Goal: Information Seeking & Learning: Check status

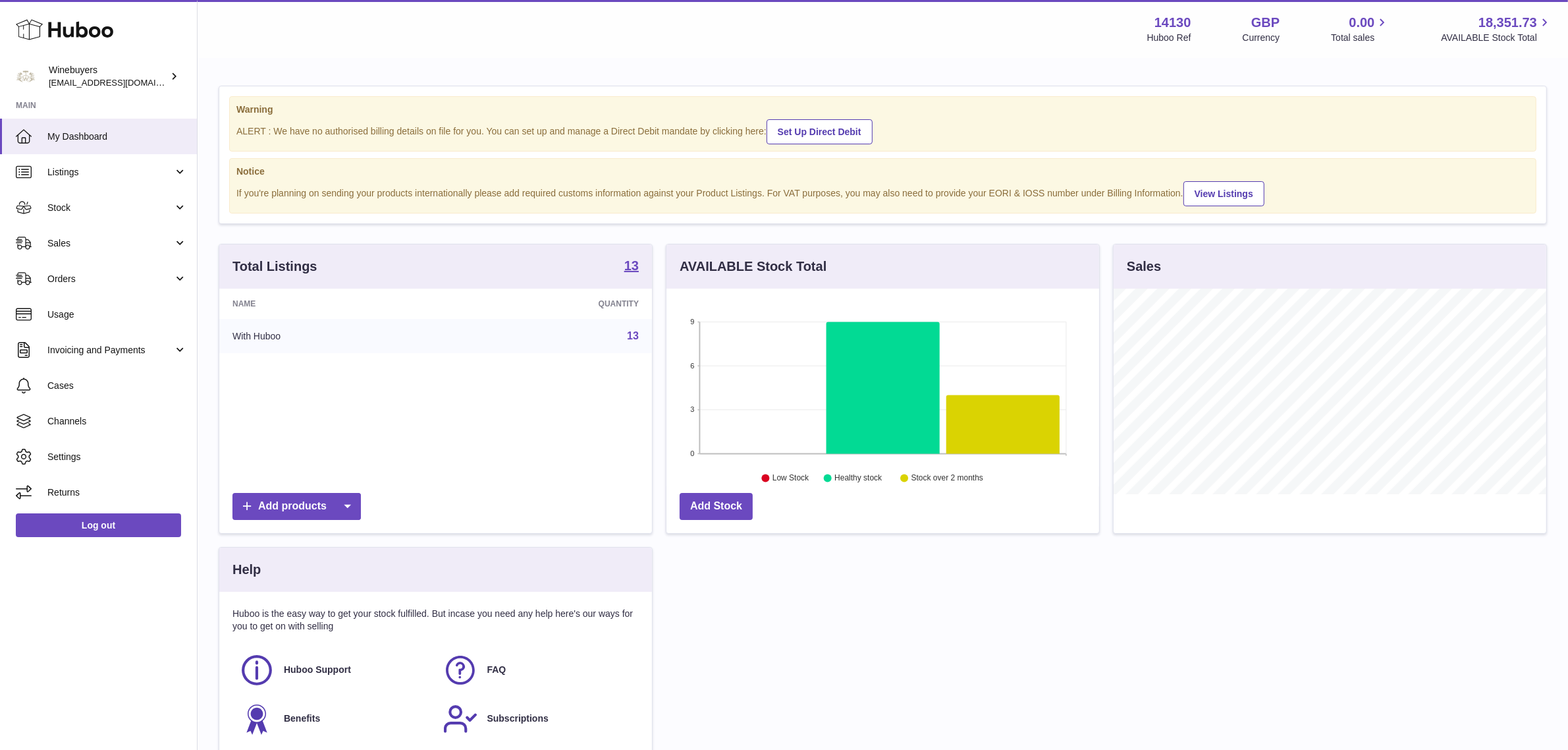
scroll to position [205, 433]
click at [92, 317] on span "Usage" at bounding box center [117, 315] width 140 height 12
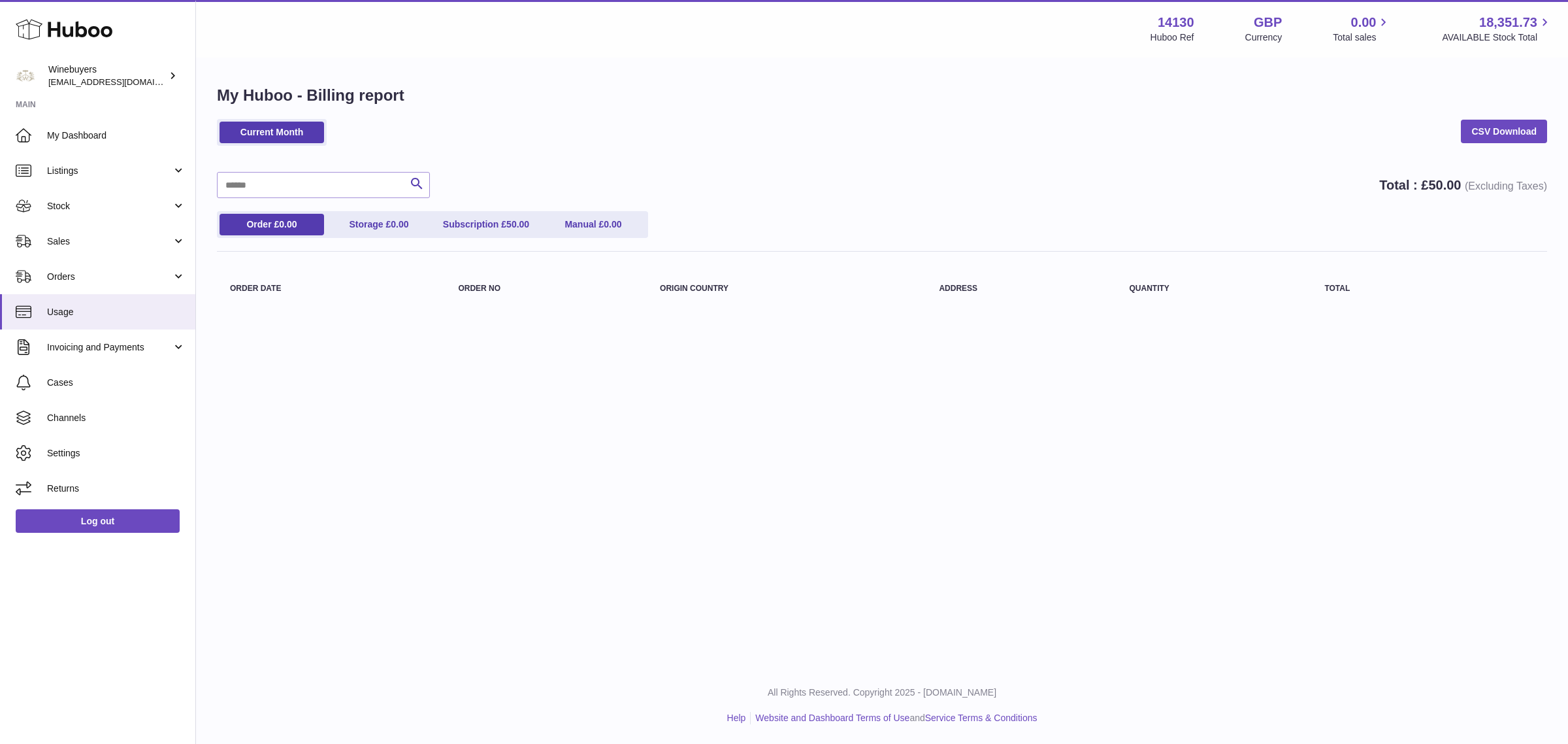
click at [854, 170] on div "Current Month CSV Download Search Total : £ 50.00 (Excluding Taxes) Order £ 0.0…" at bounding box center [882, 216] width 1330 height 194
click at [121, 240] on span "Sales" at bounding box center [109, 242] width 125 height 12
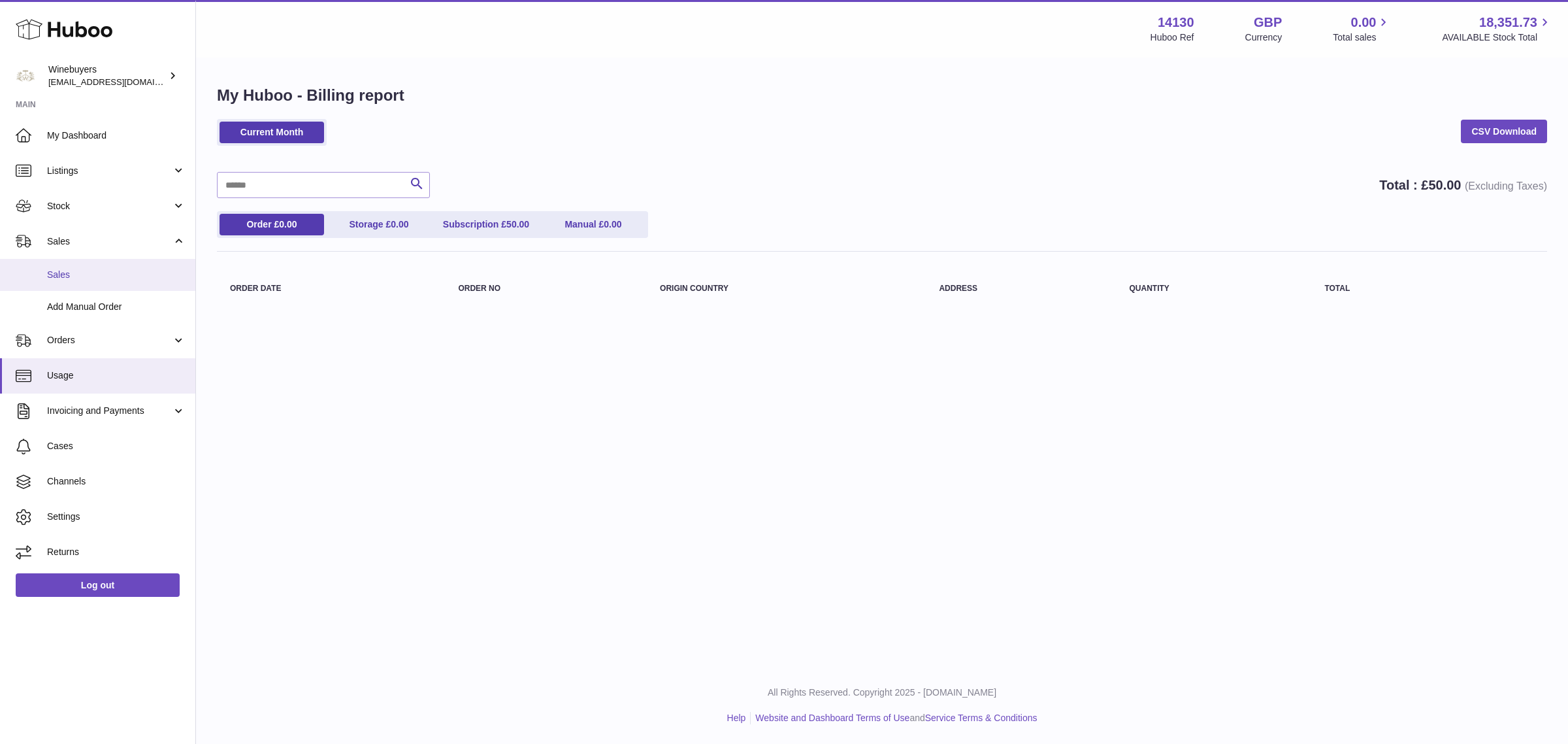
click at [124, 266] on link "Sales" at bounding box center [98, 274] width 195 height 32
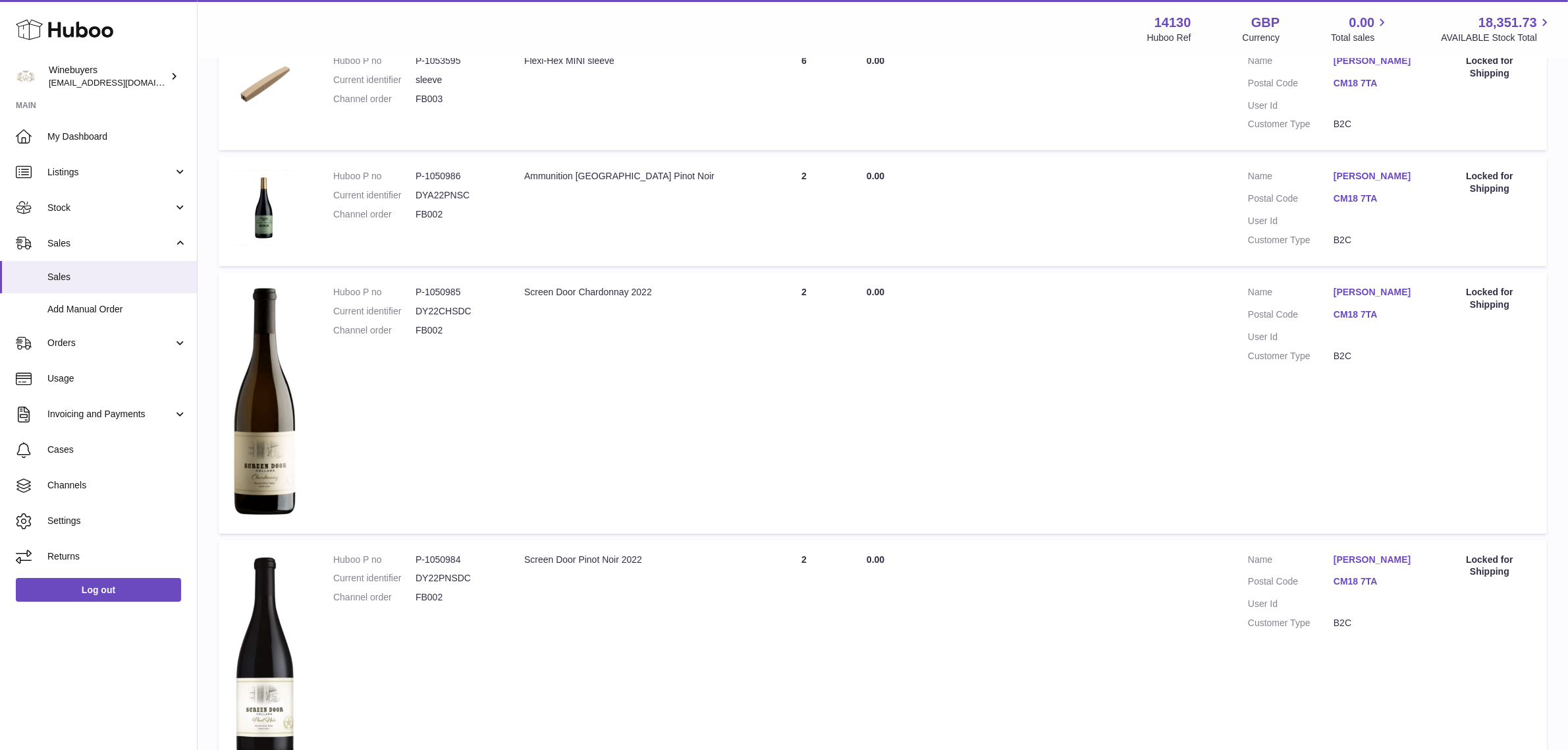
scroll to position [1273, 0]
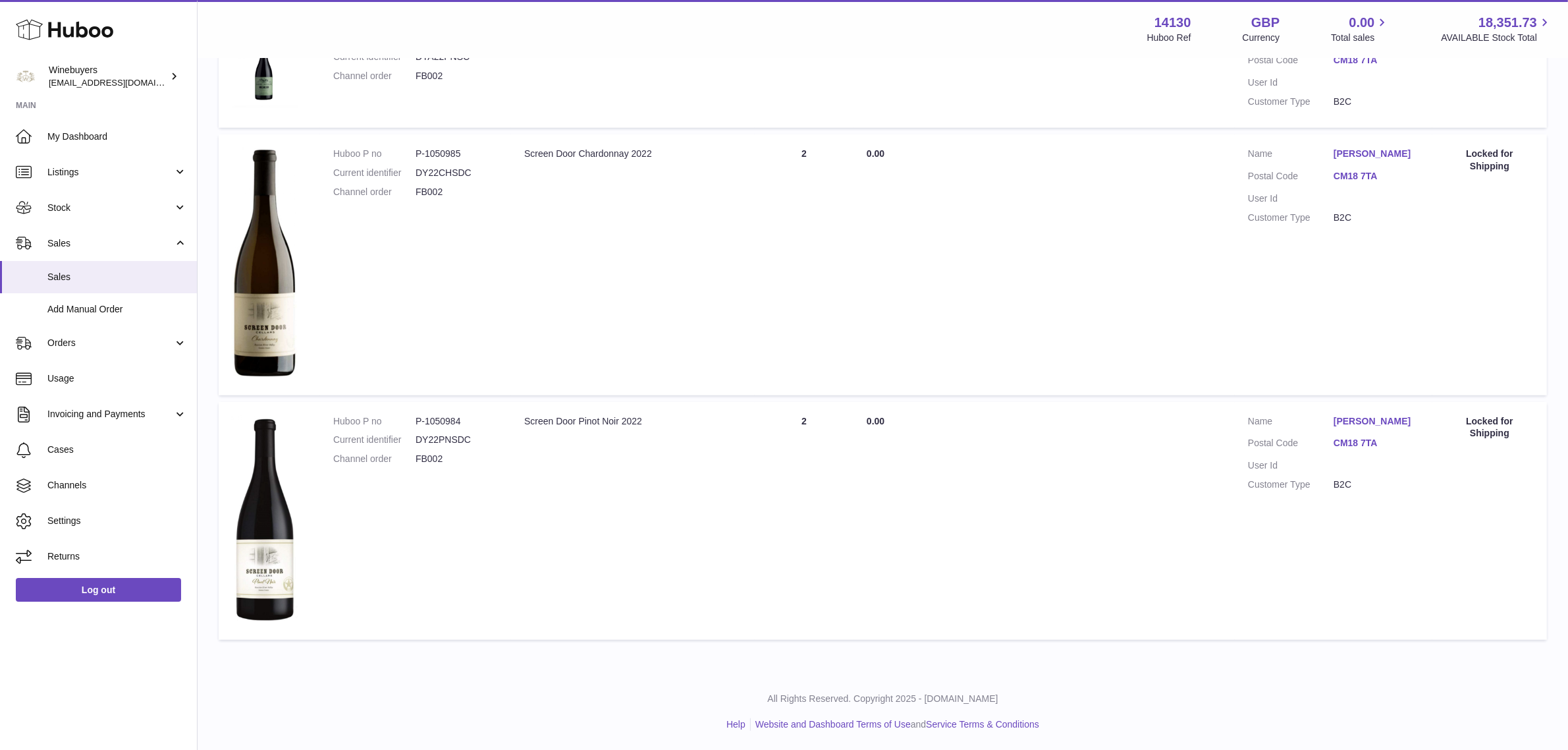
click at [710, 476] on td "Description Screen Door Pinot Noir 2022" at bounding box center [633, 521] width 244 height 238
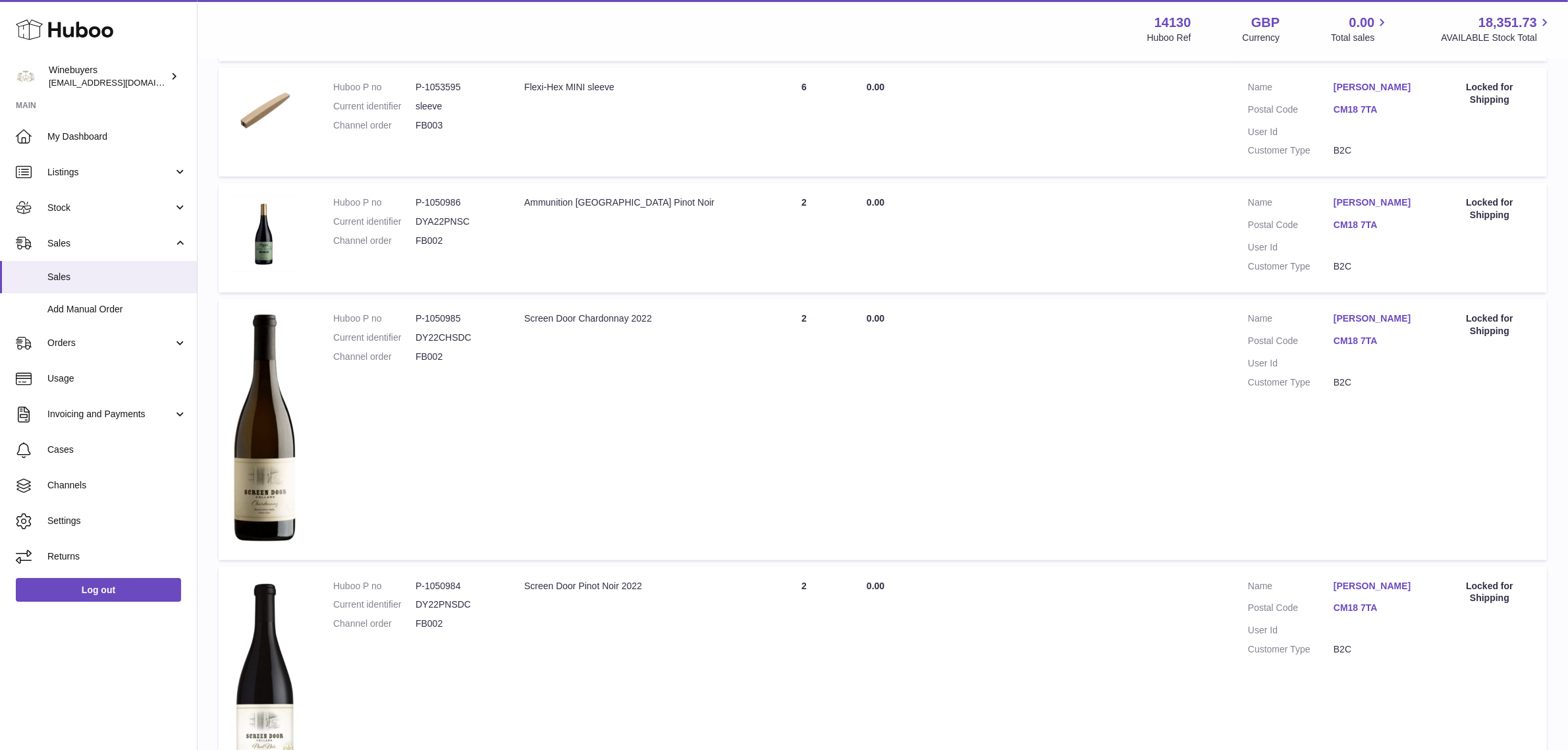
click at [652, 462] on td "Description Screen Door Chardonnay 2022" at bounding box center [633, 430] width 244 height 261
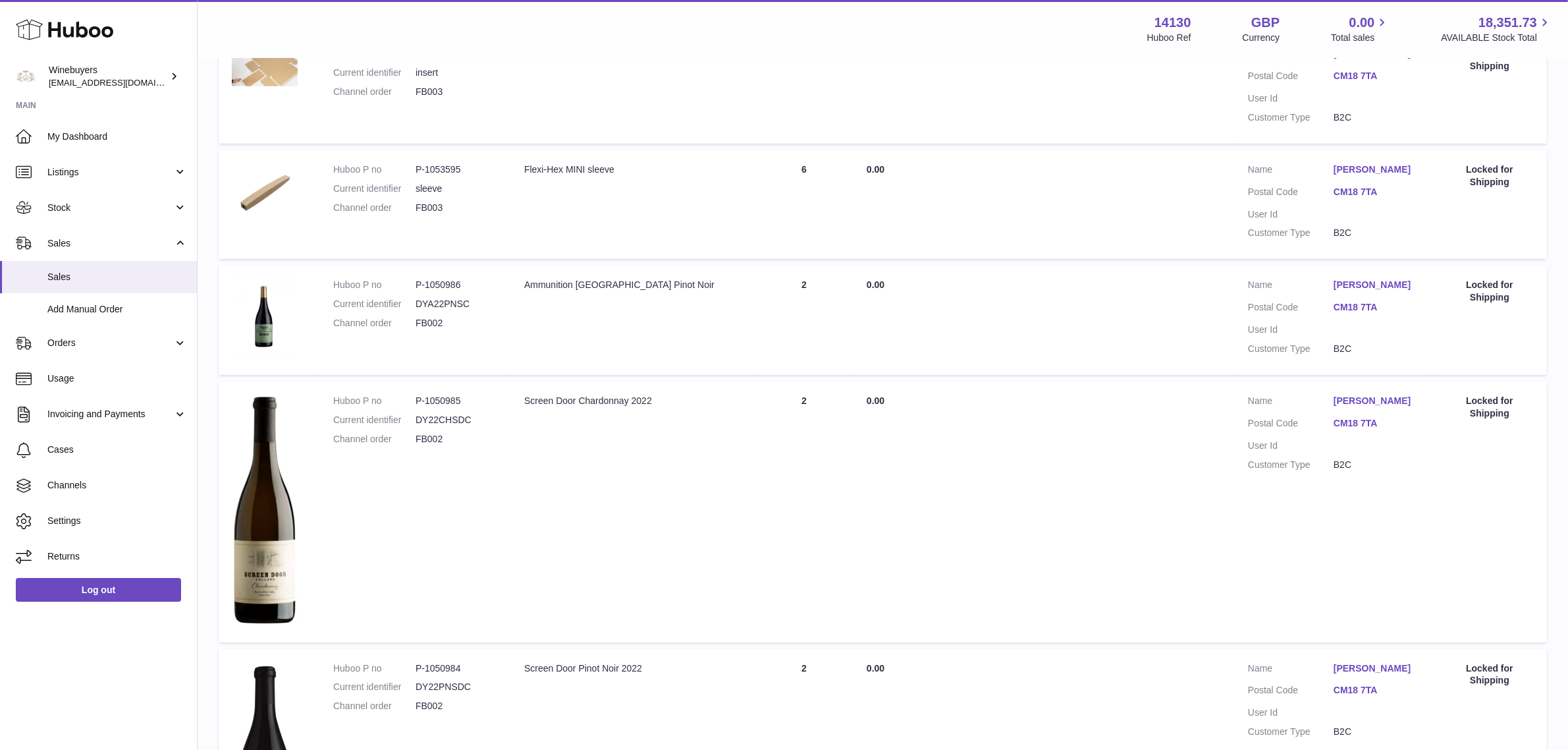
click at [577, 359] on td "Description Ammunition Sonoma County Pinot Noir" at bounding box center [633, 320] width 244 height 109
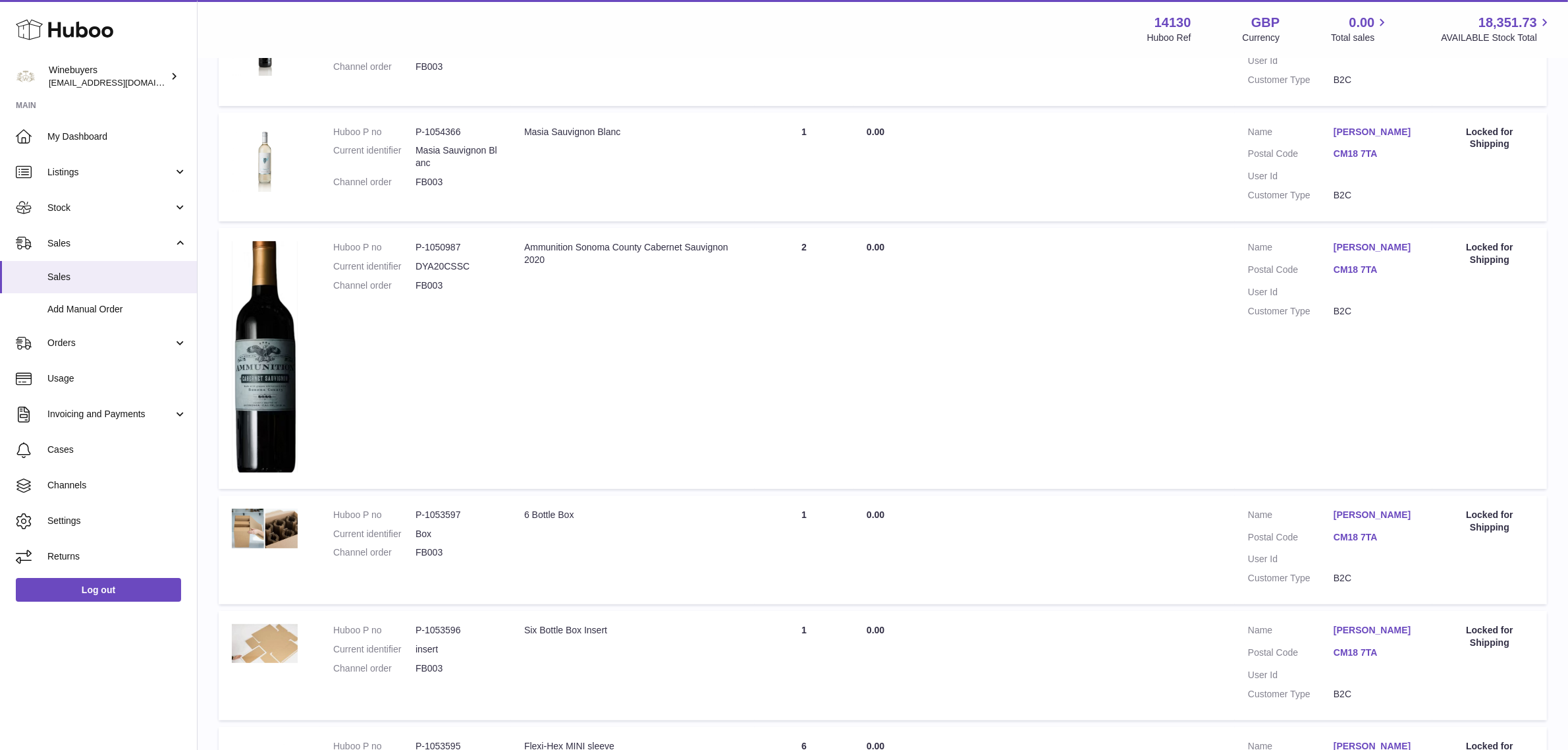
click at [573, 350] on td "Description Ammunition Sonoma County Cabernet Sauvignon 2020" at bounding box center [633, 359] width 244 height 261
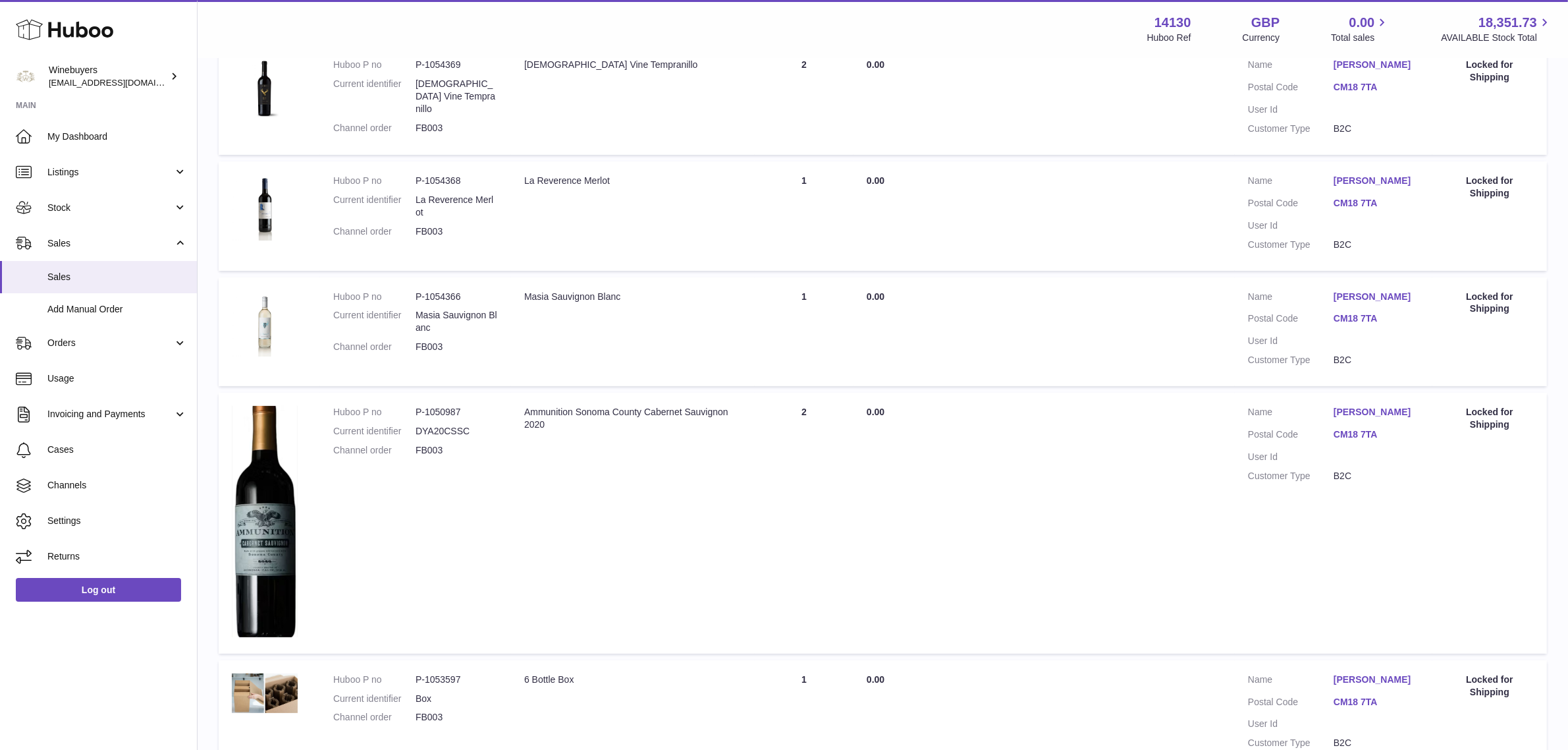
click at [581, 322] on td "Description Masia Sauvignon Blanc" at bounding box center [633, 332] width 244 height 109
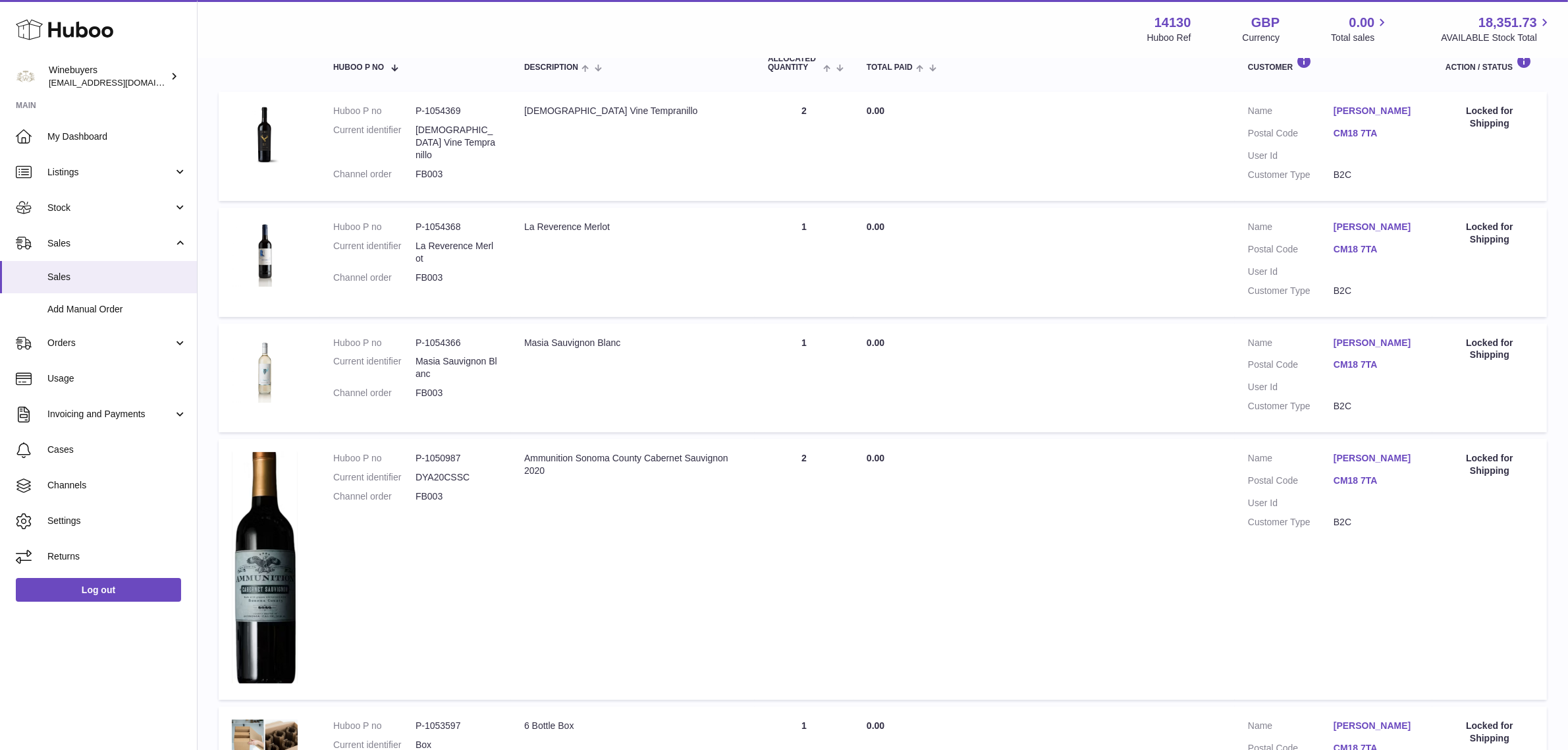
scroll to position [203, 0]
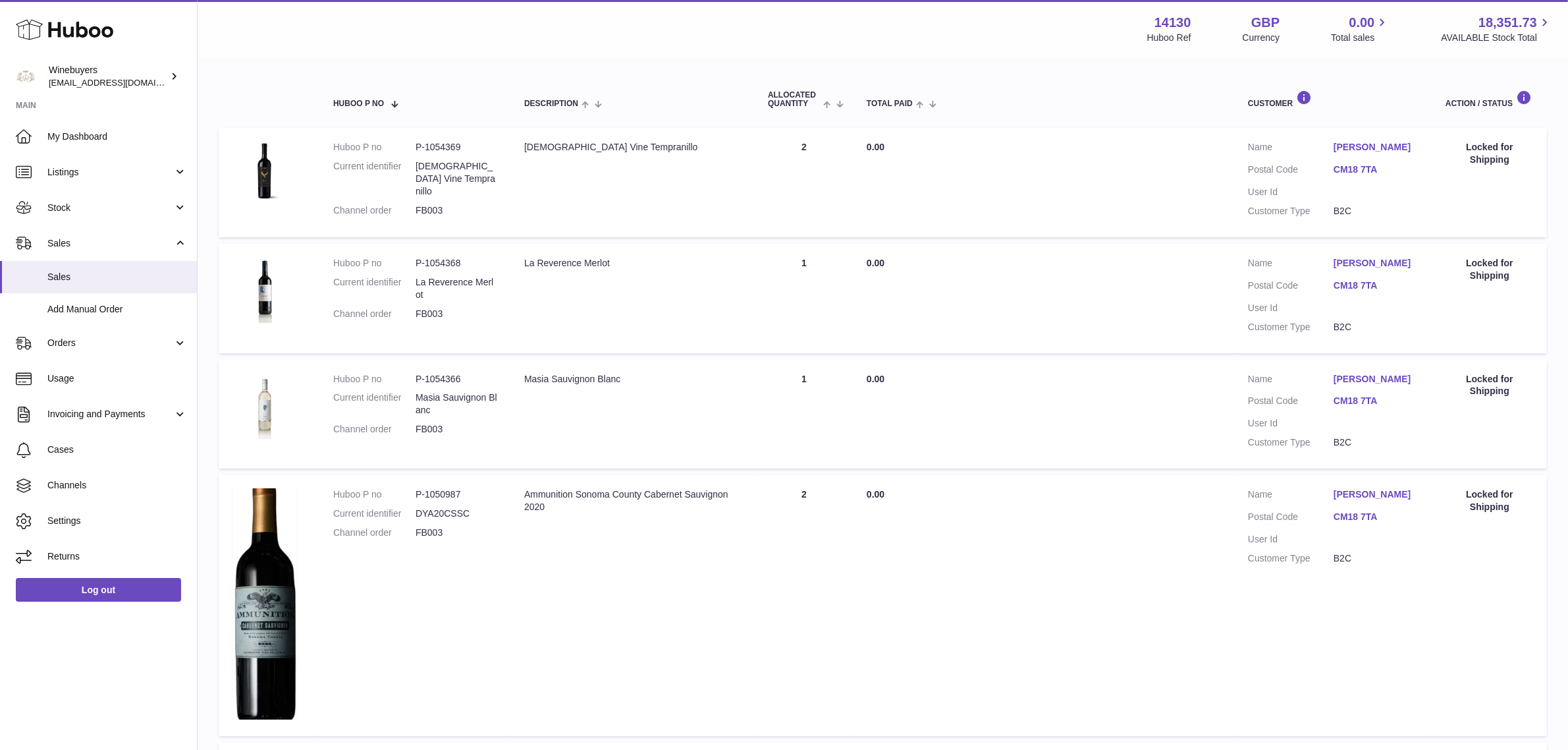
click at [582, 322] on td "Description La Reverence Merlot" at bounding box center [633, 298] width 244 height 109
click at [600, 170] on td "Description 100 Year Old Vine Tempranillo" at bounding box center [633, 183] width 244 height 109
click at [628, 287] on td "Description La Reverence Merlot" at bounding box center [633, 298] width 244 height 109
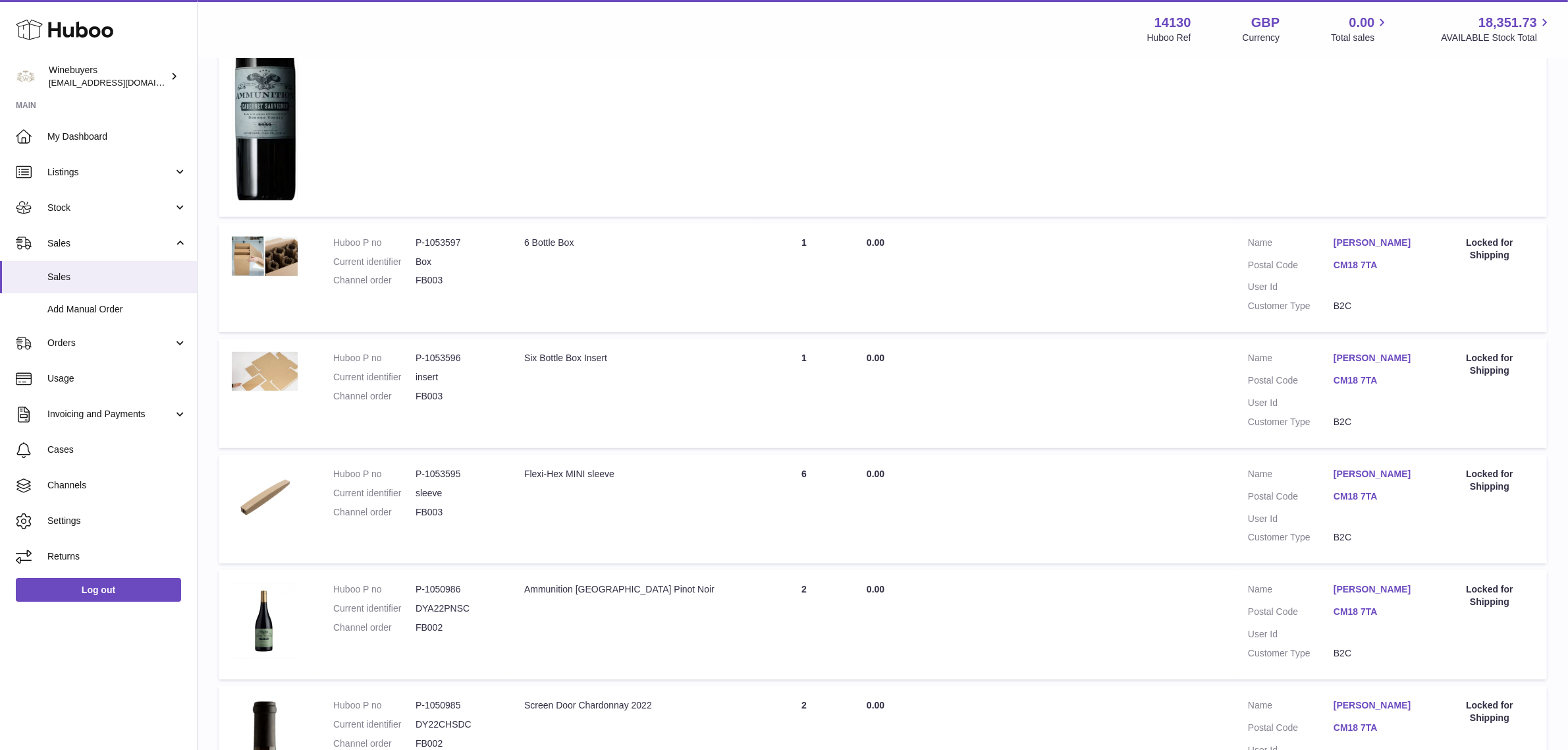
scroll to position [615, 0]
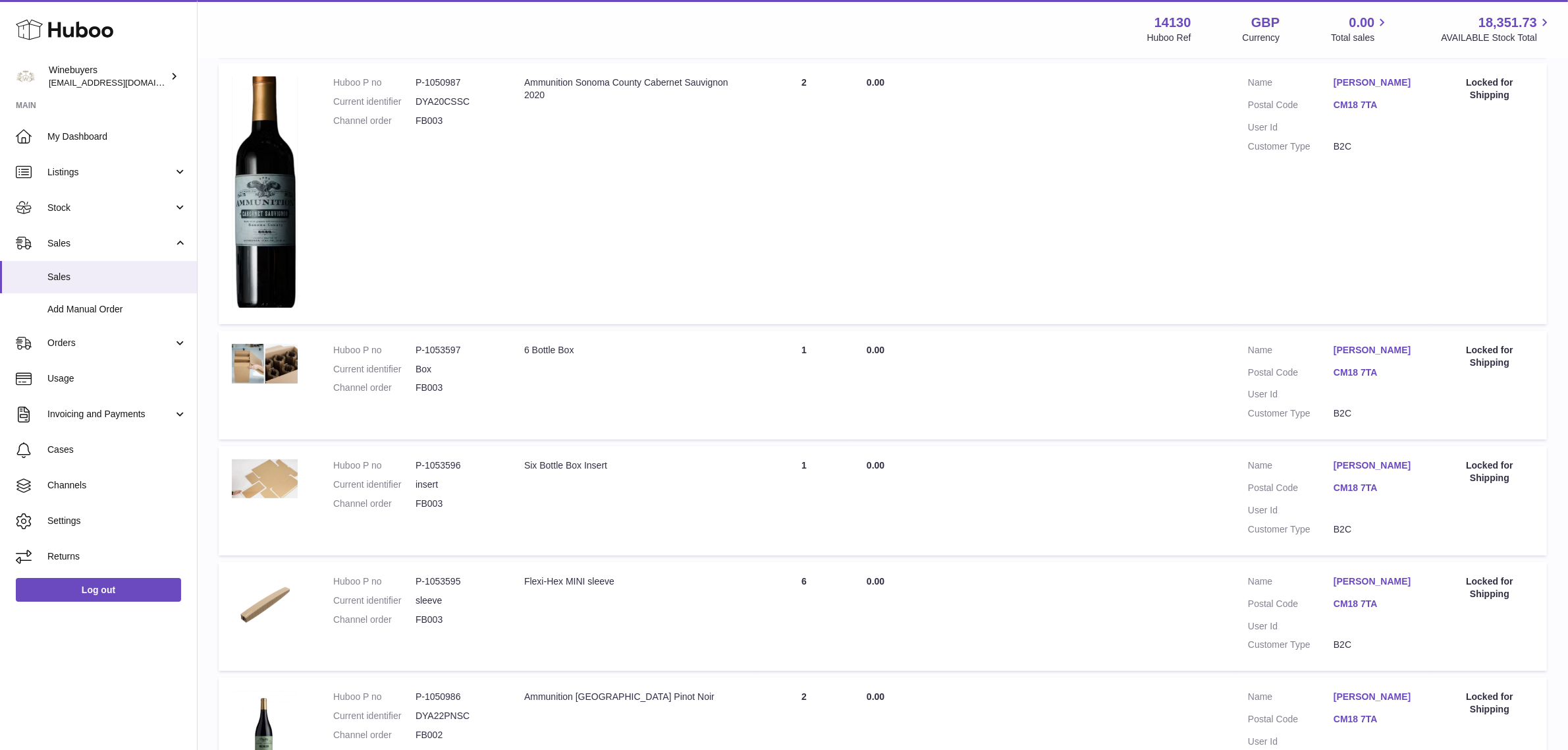
click at [507, 369] on td "Huboo P no P-1053597 Current identifier Box Channel order FB003" at bounding box center [415, 385] width 191 height 109
click at [469, 492] on dl "Huboo P no P-1053596 Current identifier insert Channel order FB003" at bounding box center [415, 488] width 165 height 57
click at [601, 478] on td "Description Six Bottle Box Insert" at bounding box center [633, 501] width 244 height 109
click at [537, 598] on td "Description Flexi-Hex MINI sleeve" at bounding box center [633, 616] width 244 height 109
click at [119, 176] on span "Listings" at bounding box center [110, 173] width 126 height 12
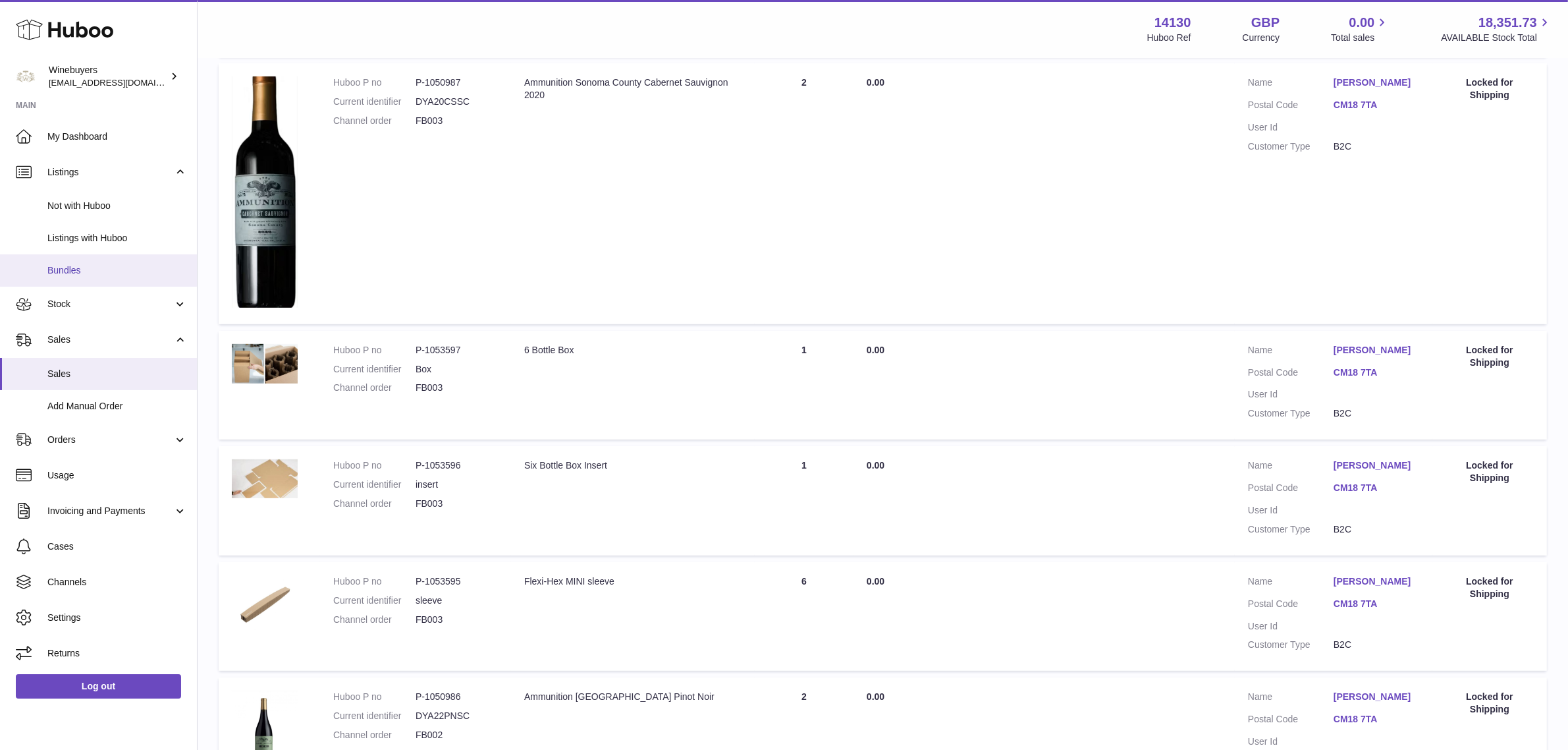
click at [107, 272] on span "Bundles" at bounding box center [117, 270] width 140 height 12
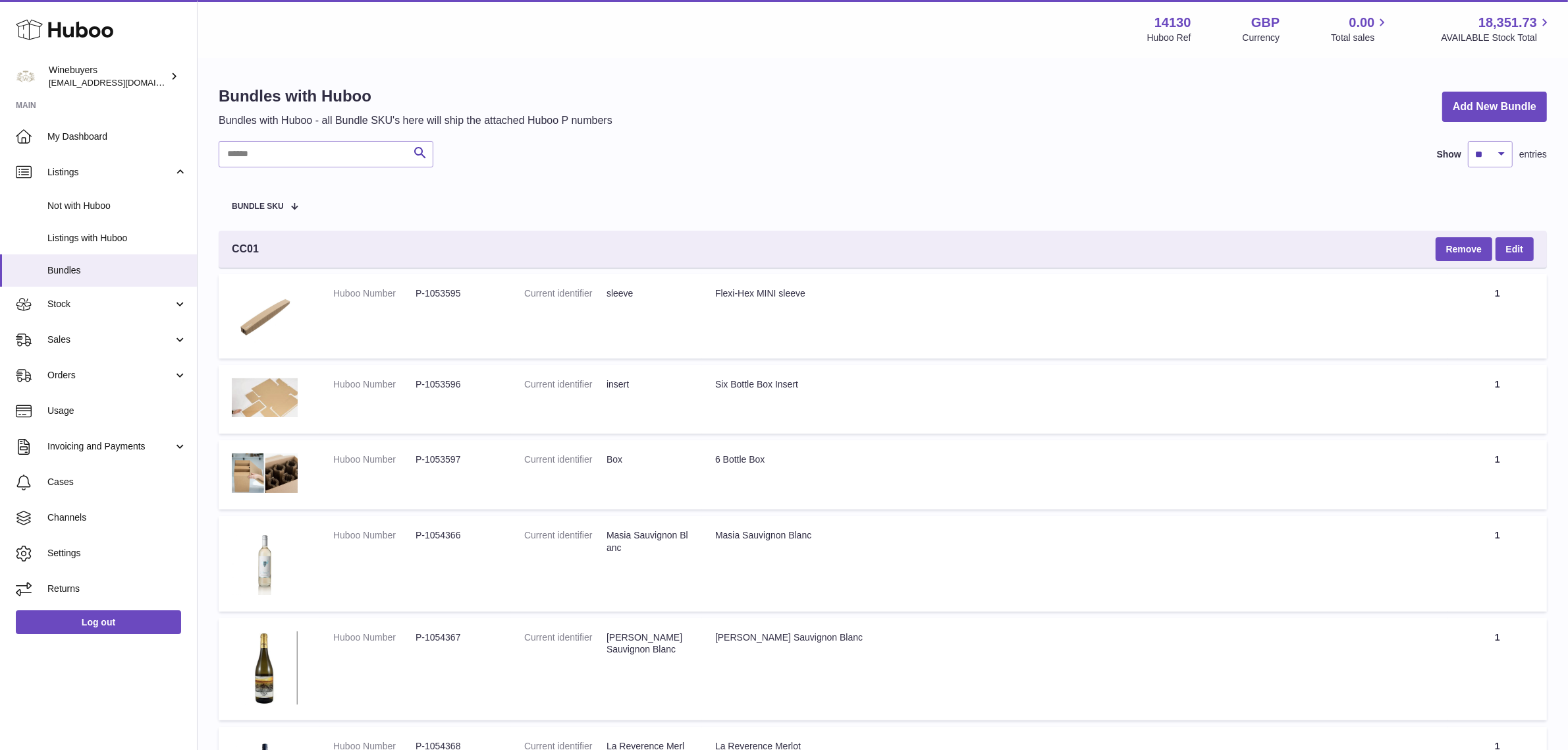
click at [751, 138] on div "Bundles with Huboo Bundles with Huboo - all Bundle SKU's here will ship the att…" at bounding box center [882, 610] width 1370 height 1102
click at [542, 166] on div "Search Show ** ** ** *** entries" at bounding box center [882, 155] width 1328 height 27
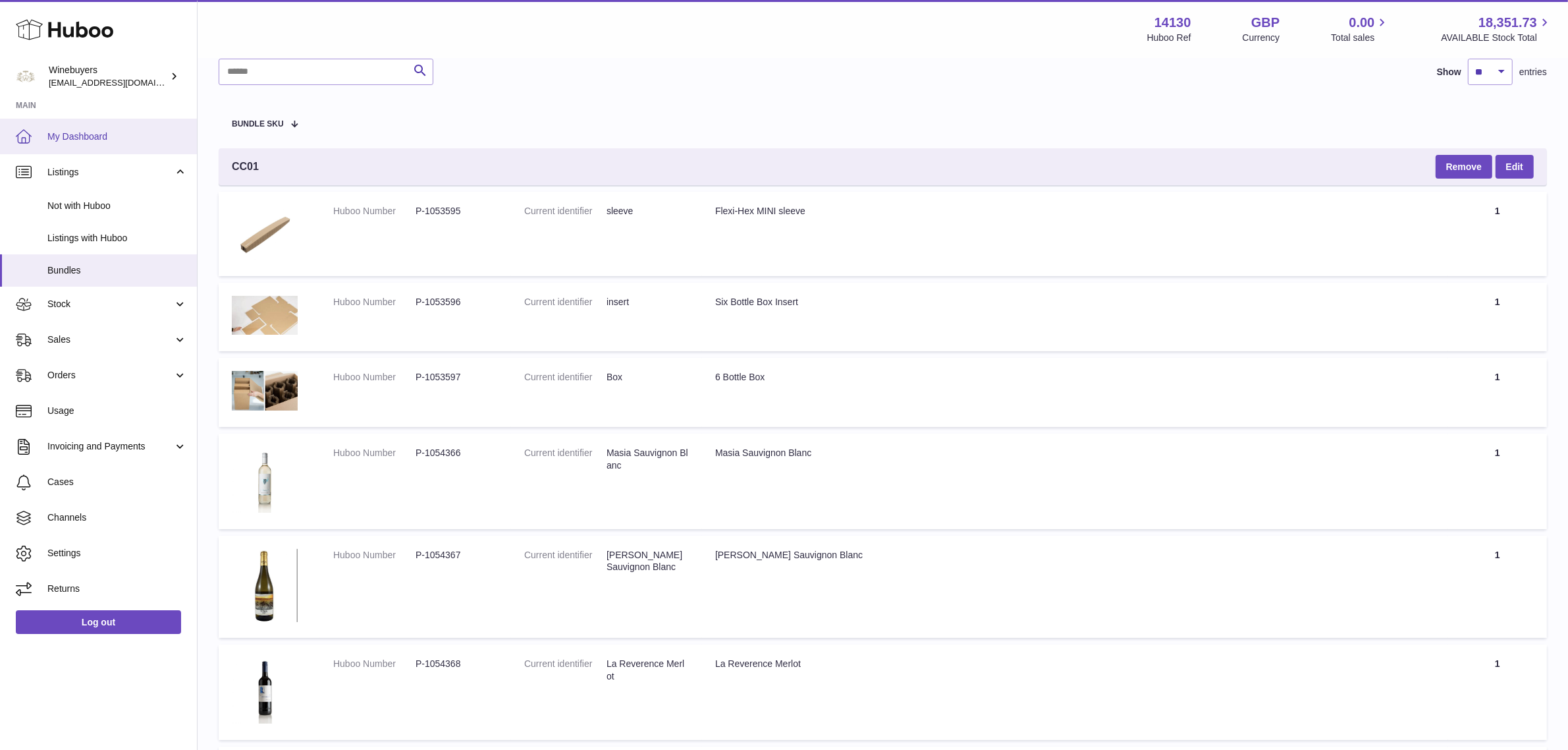
click at [142, 138] on span "My Dashboard" at bounding box center [117, 137] width 140 height 12
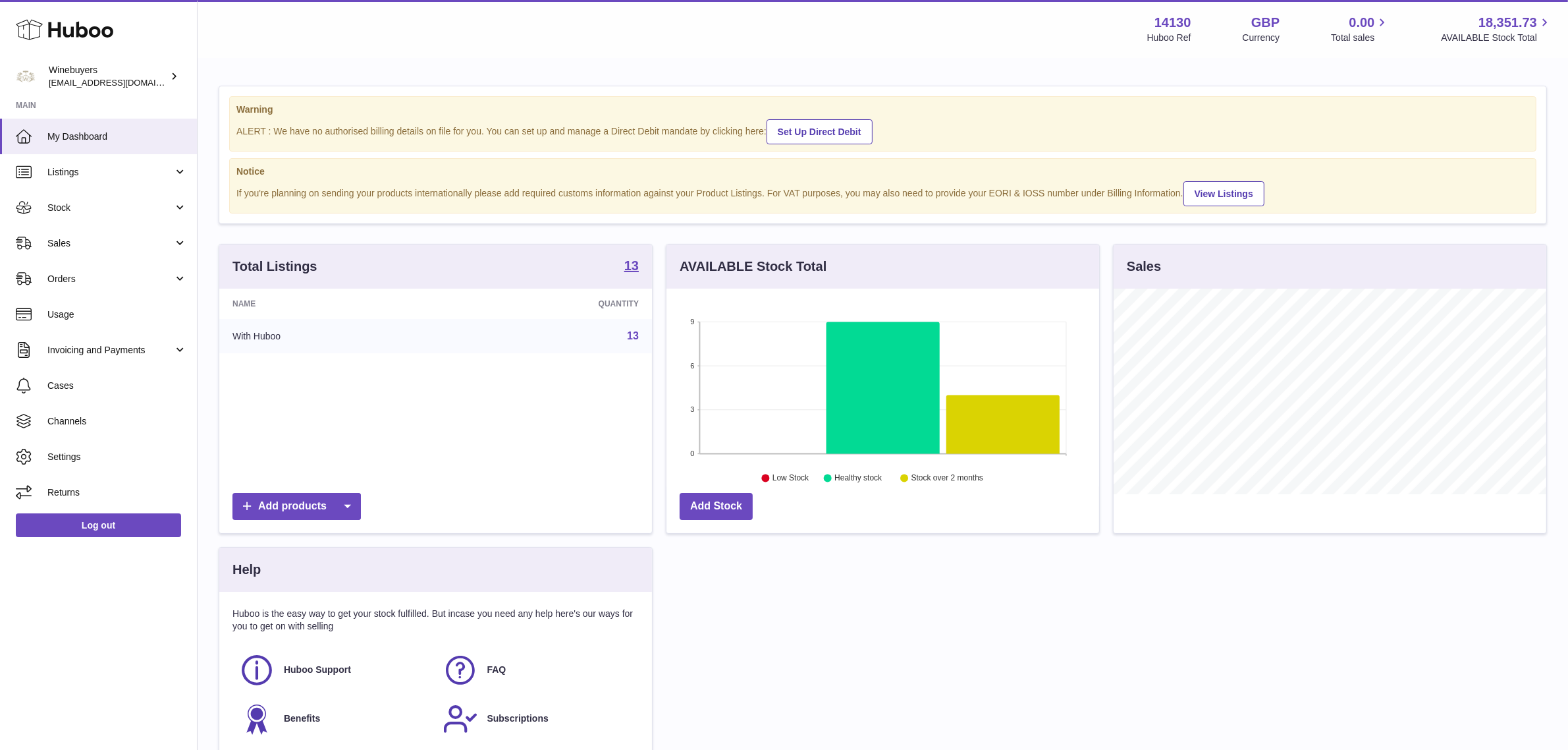
scroll to position [205, 433]
click at [119, 245] on span "Sales" at bounding box center [110, 244] width 126 height 12
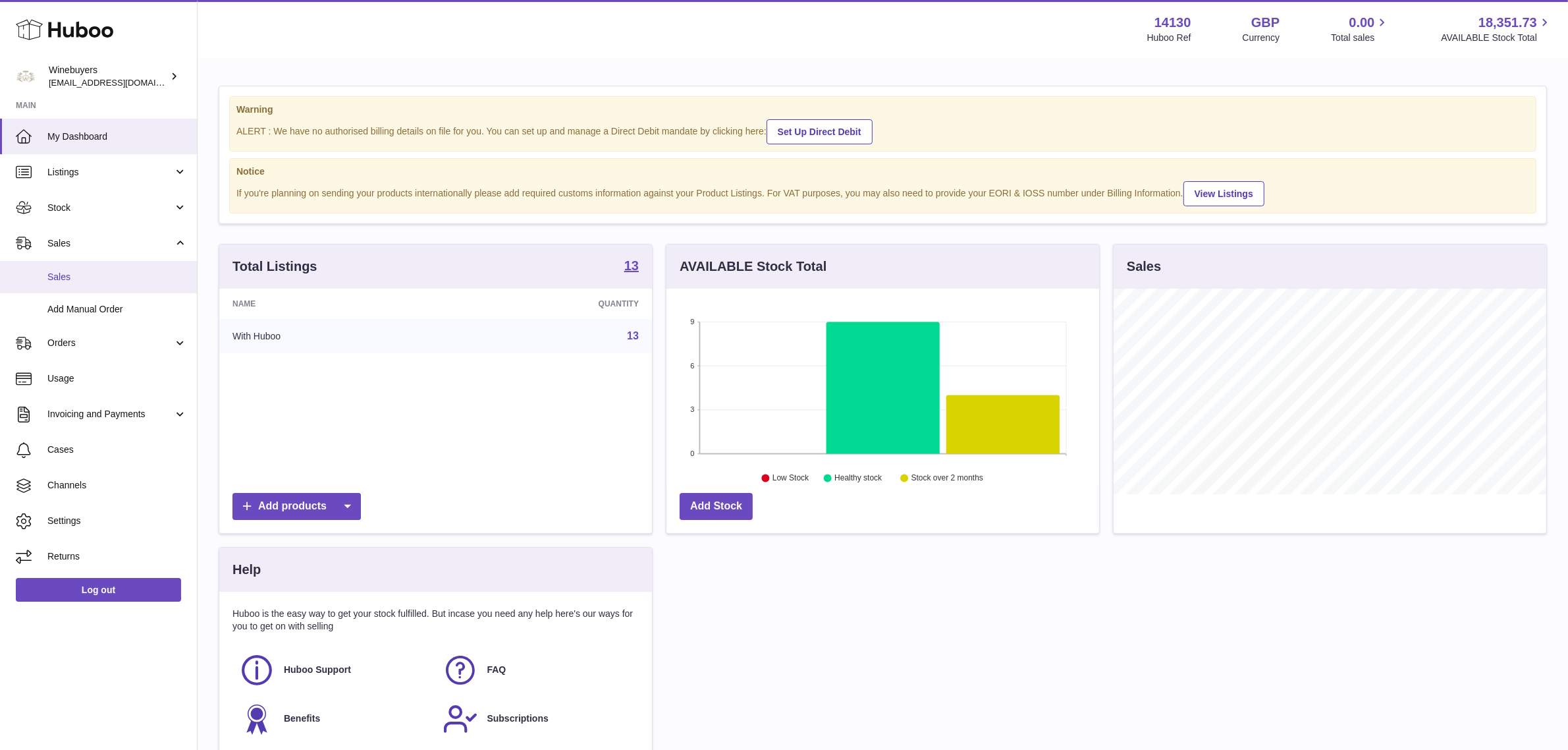
click at [114, 263] on link "Sales" at bounding box center [98, 277] width 197 height 32
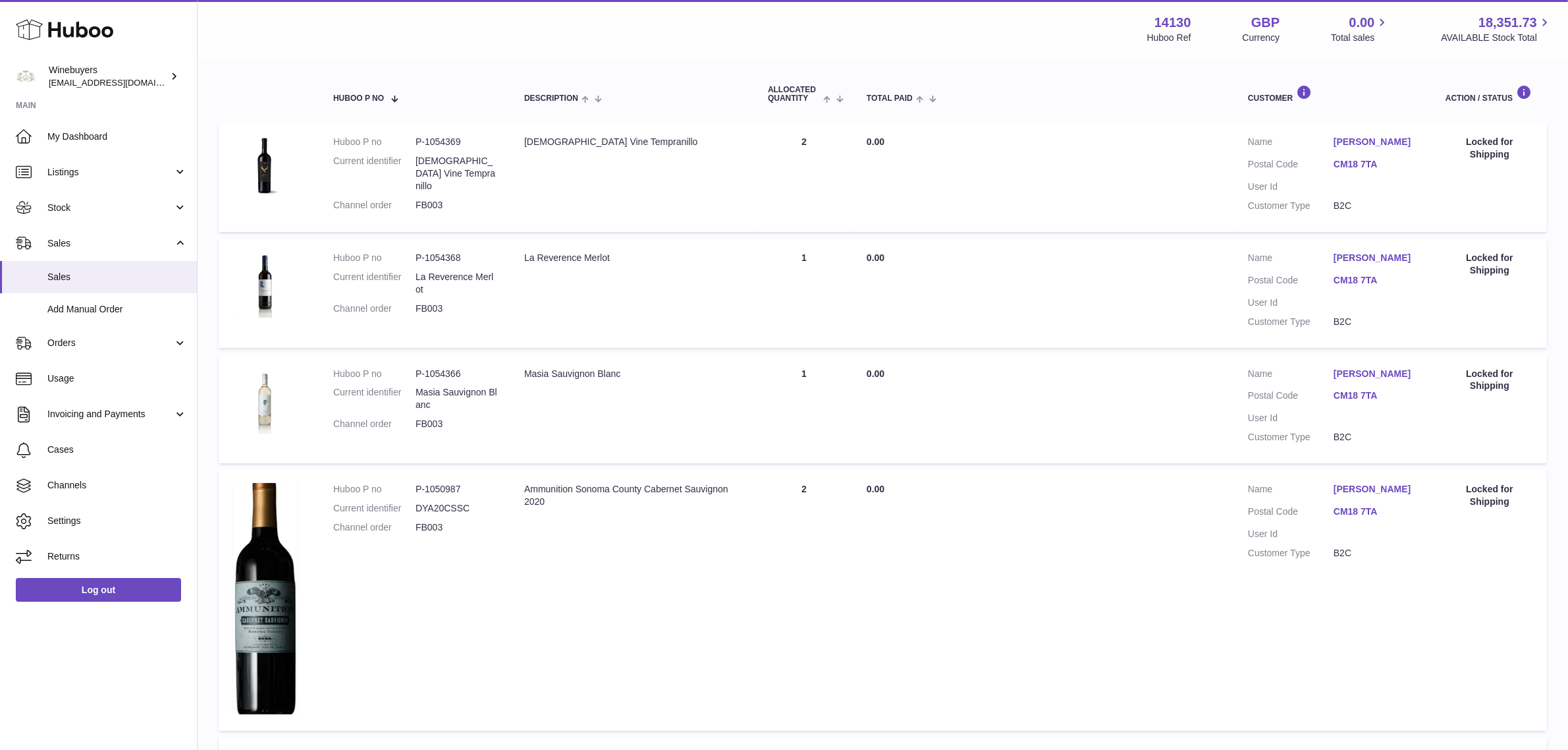
scroll to position [247, 0]
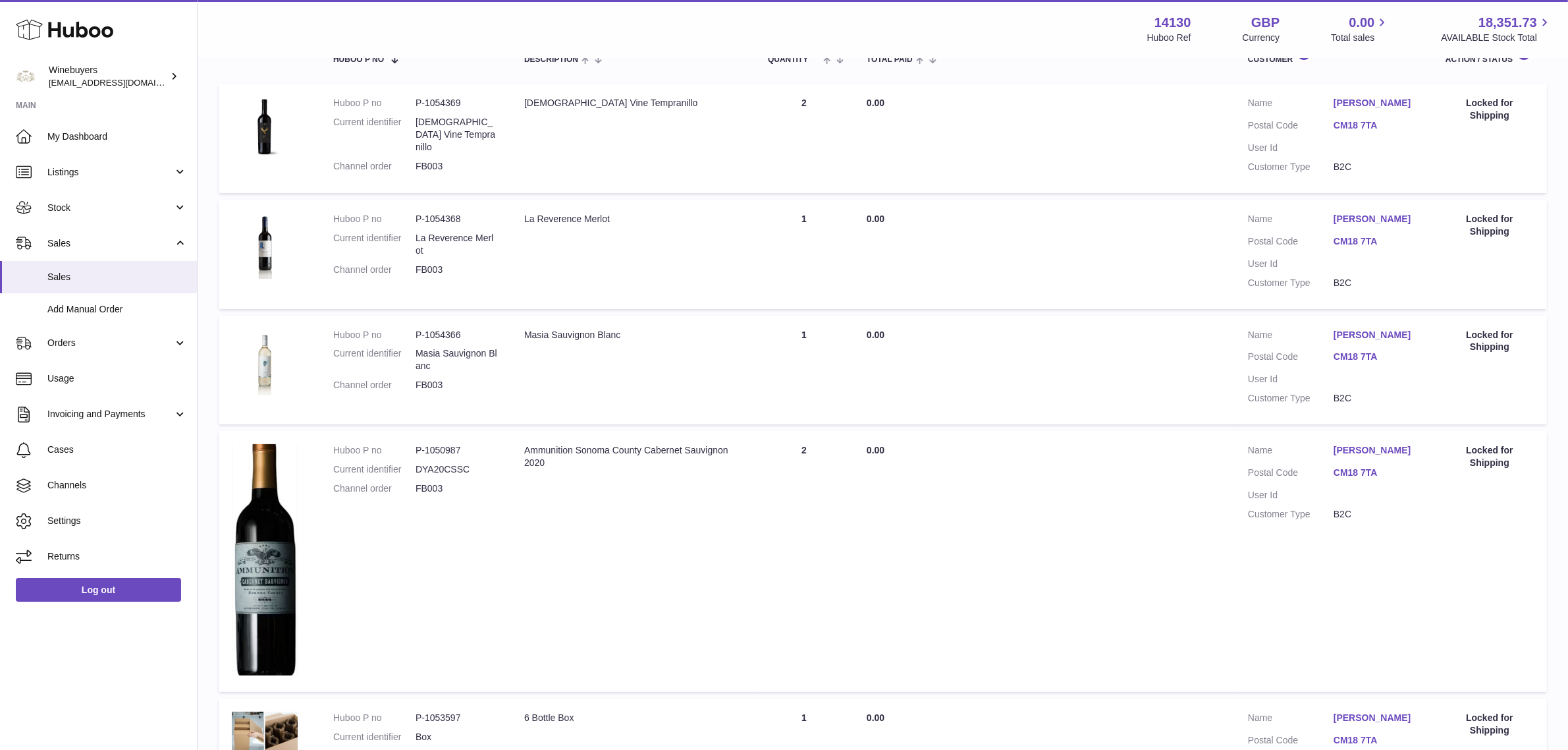
click at [755, 152] on td "Quantity Sold 2" at bounding box center [804, 138] width 99 height 109
click at [726, 241] on td "Description La Reverence Merlot" at bounding box center [633, 255] width 244 height 109
click at [722, 370] on td "Description Masia Sauvignon Blanc" at bounding box center [633, 370] width 244 height 109
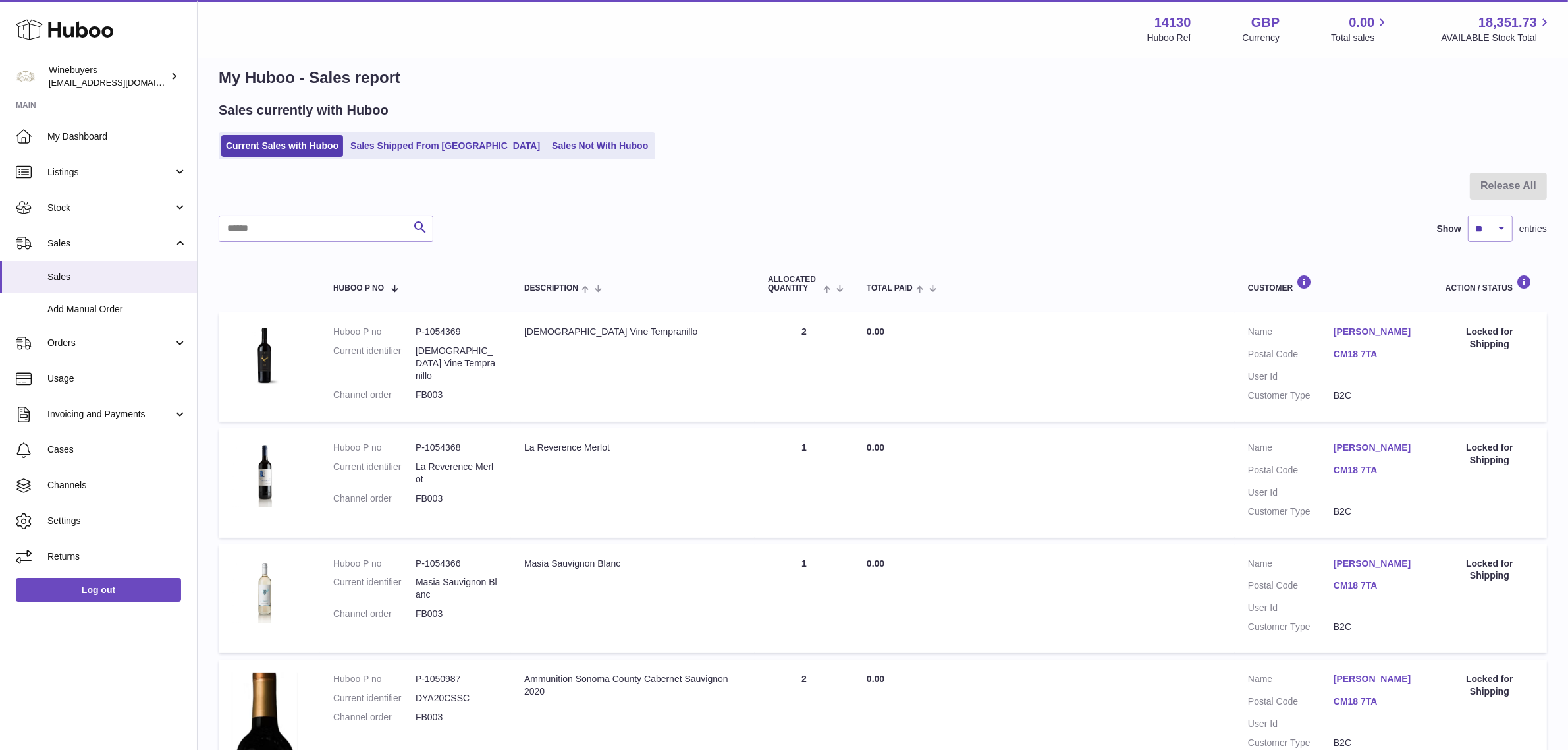
scroll to position [0, 0]
